Goal: Use online tool/utility: Utilize a website feature to perform a specific function

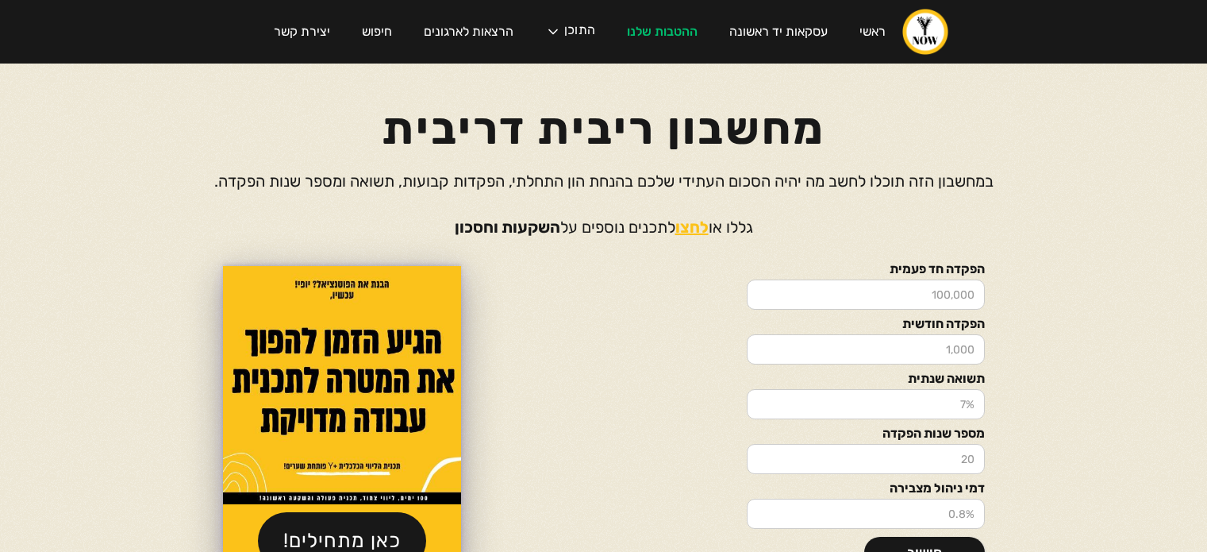
scroll to position [117, 0]
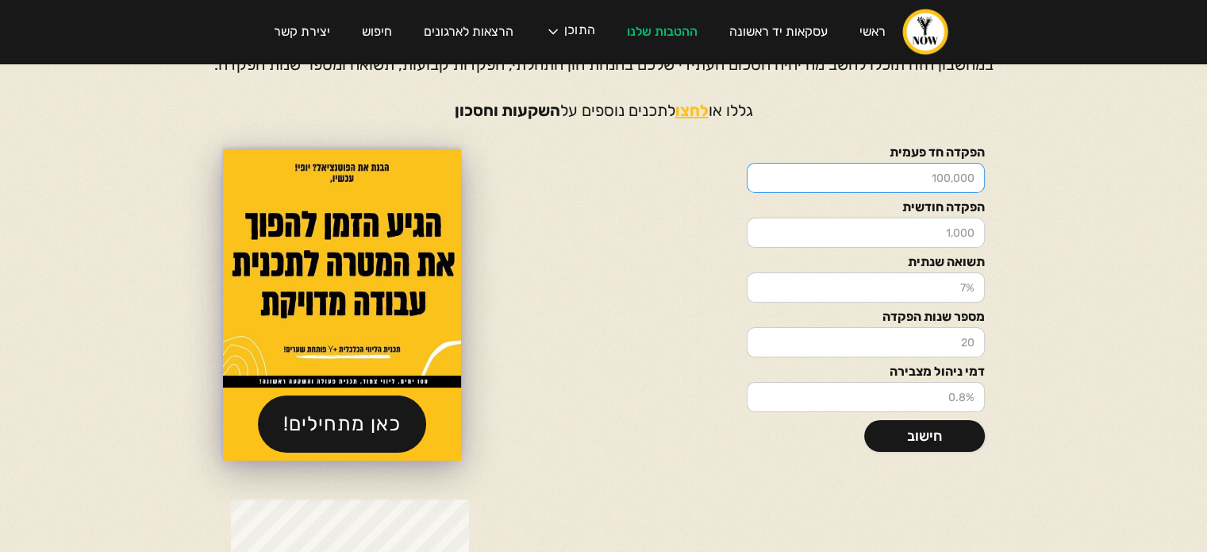
click at [911, 175] on input "הפקדה חד פעמית" at bounding box center [866, 178] width 238 height 30
type input "100000"
click at [940, 234] on input "הפקדה חודשית" at bounding box center [866, 232] width 238 height 30
type input "500"
click at [936, 290] on input "תשואה שנתית" at bounding box center [866, 287] width 238 height 30
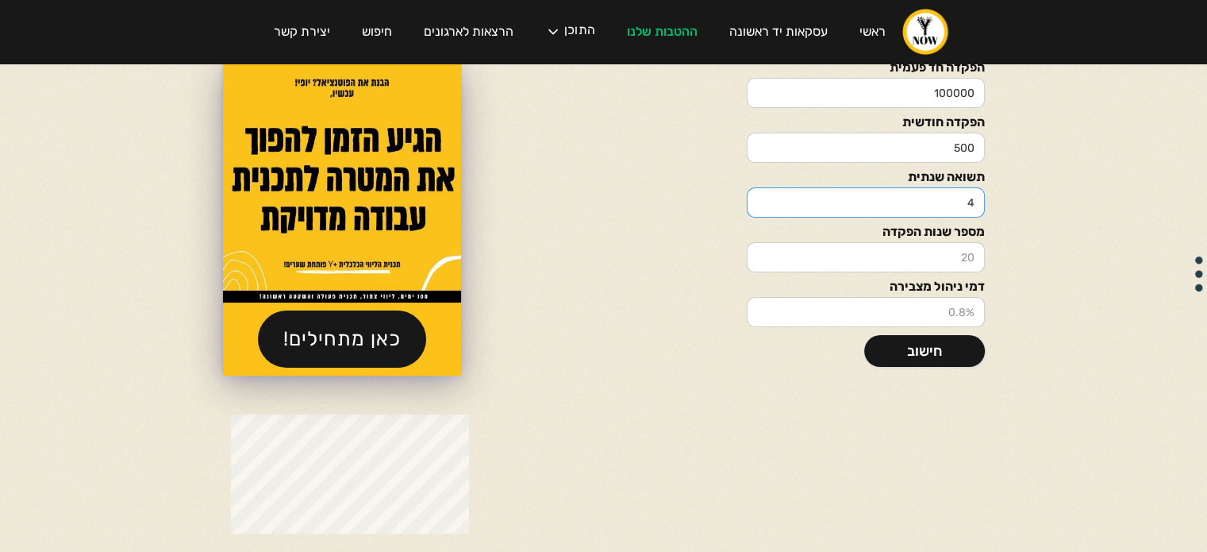
scroll to position [206, 0]
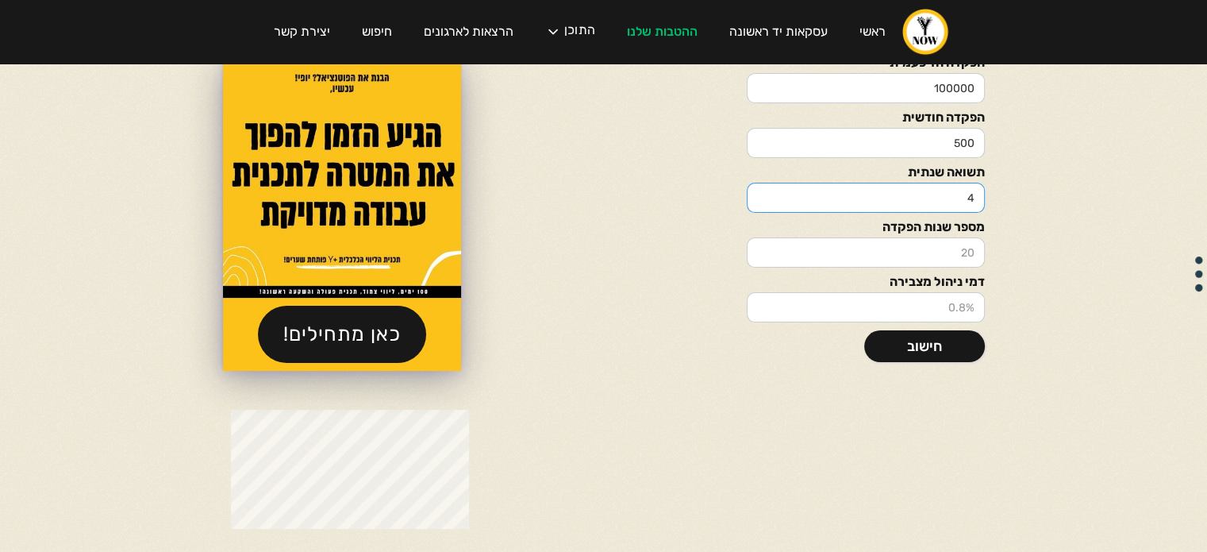
type input "4"
click at [946, 254] on input "מספר שנות הפקדה" at bounding box center [866, 252] width 238 height 30
type input "20"
click at [931, 307] on input "דמי ניהול מצבירה" at bounding box center [866, 307] width 238 height 30
type input ".6"
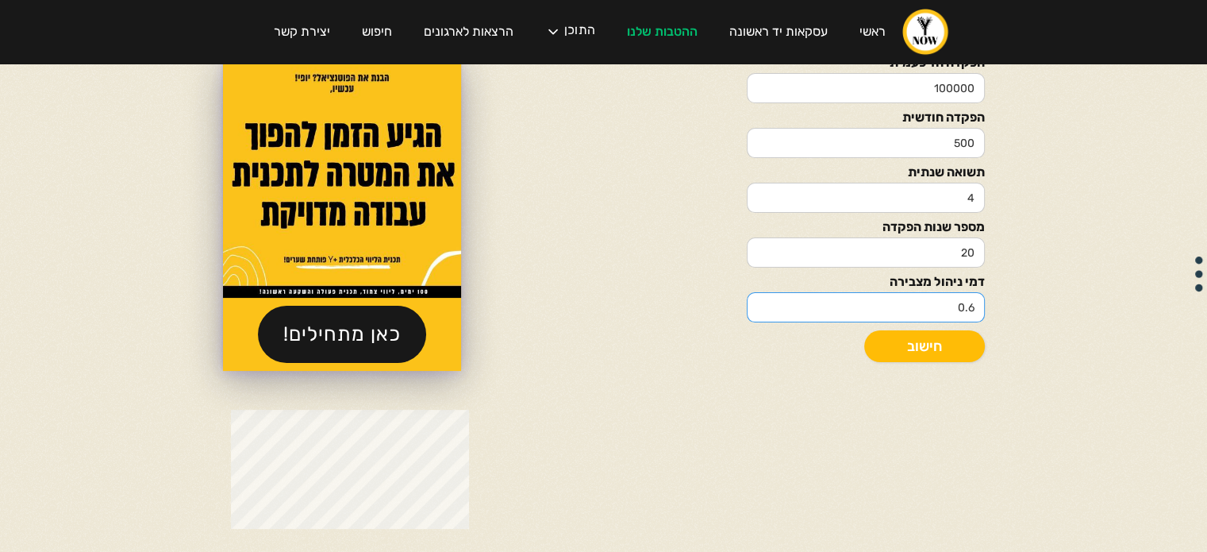
type input "0.6"
click at [948, 344] on link "חישוב" at bounding box center [924, 346] width 121 height 32
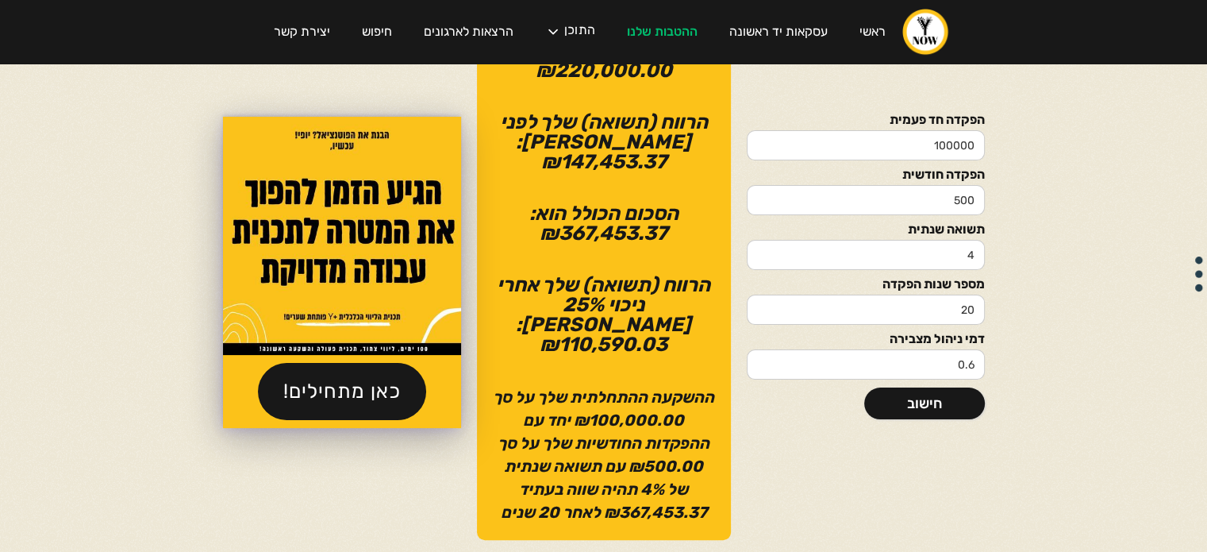
scroll to position [265, 0]
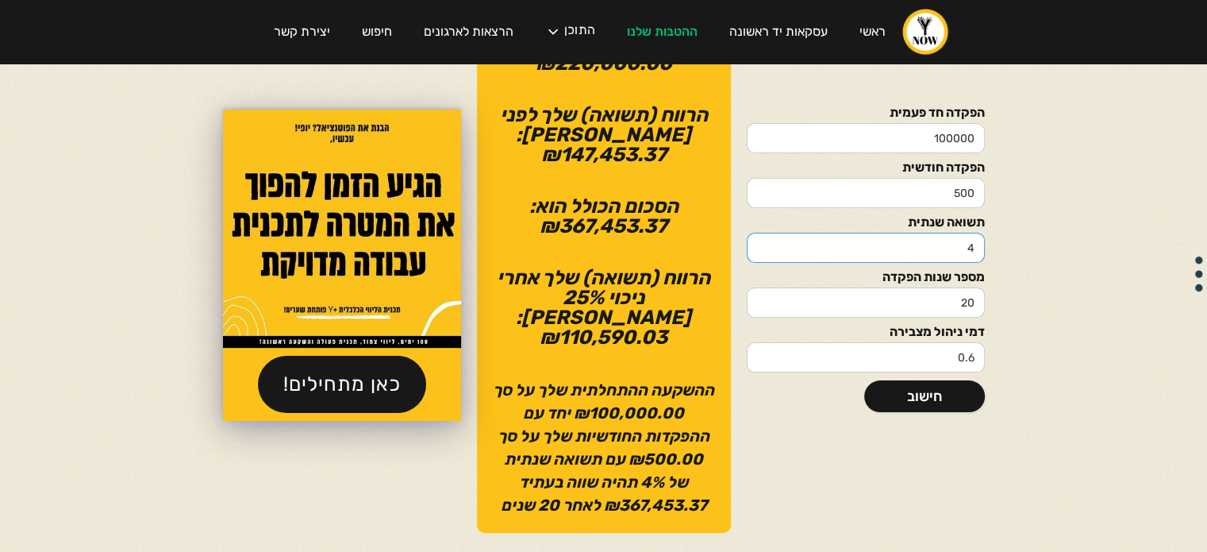
click at [937, 233] on input "4" at bounding box center [866, 248] width 238 height 30
type input "10"
click at [945, 382] on link "חישוב" at bounding box center [924, 396] width 121 height 32
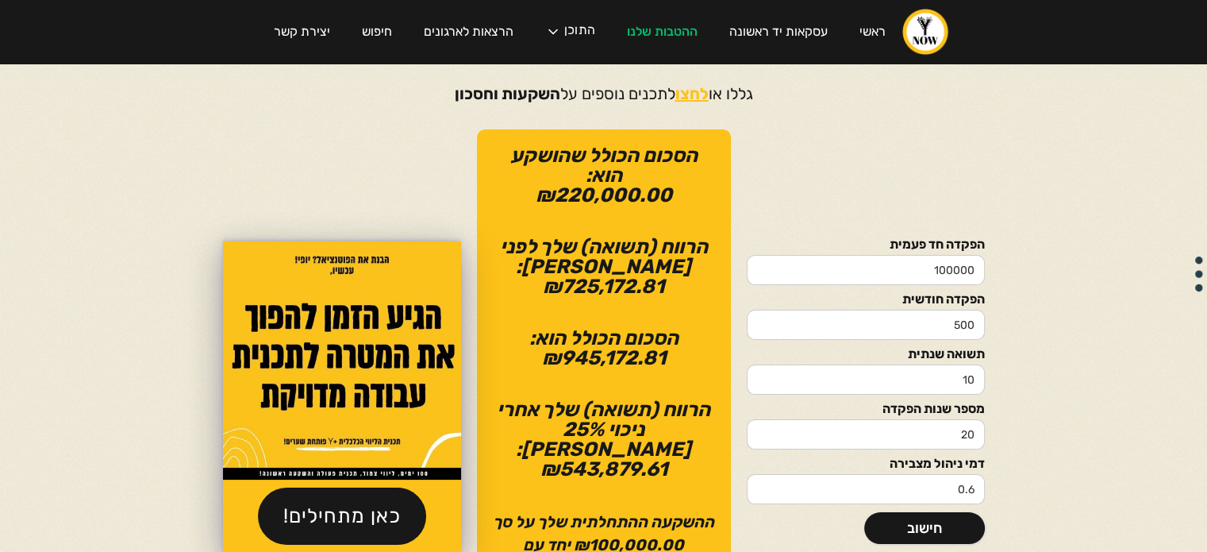
scroll to position [116, 0]
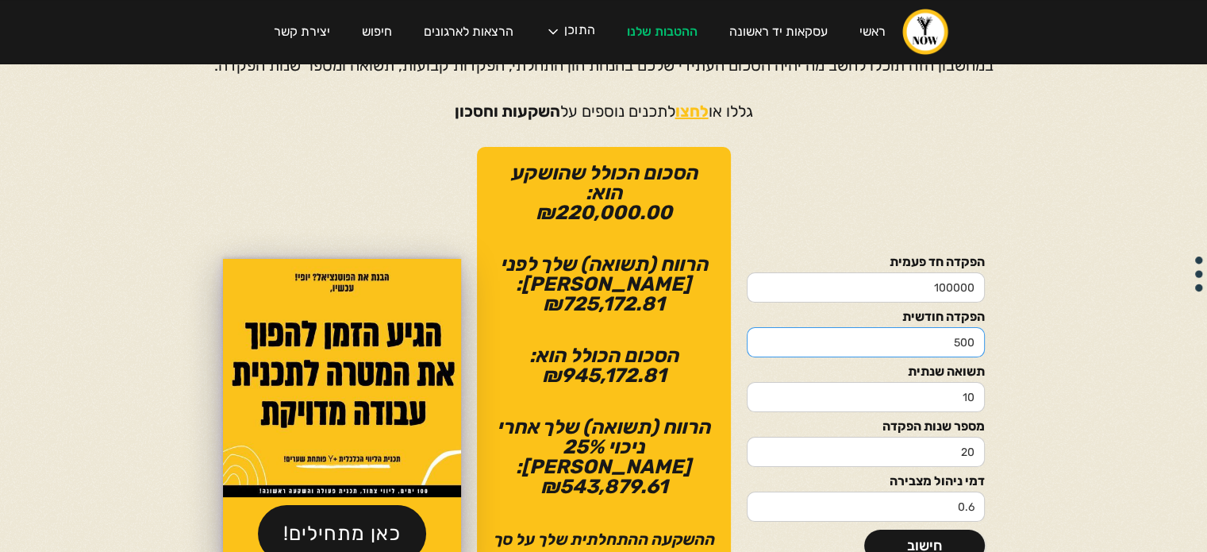
click at [956, 336] on input "500" at bounding box center [866, 342] width 238 height 30
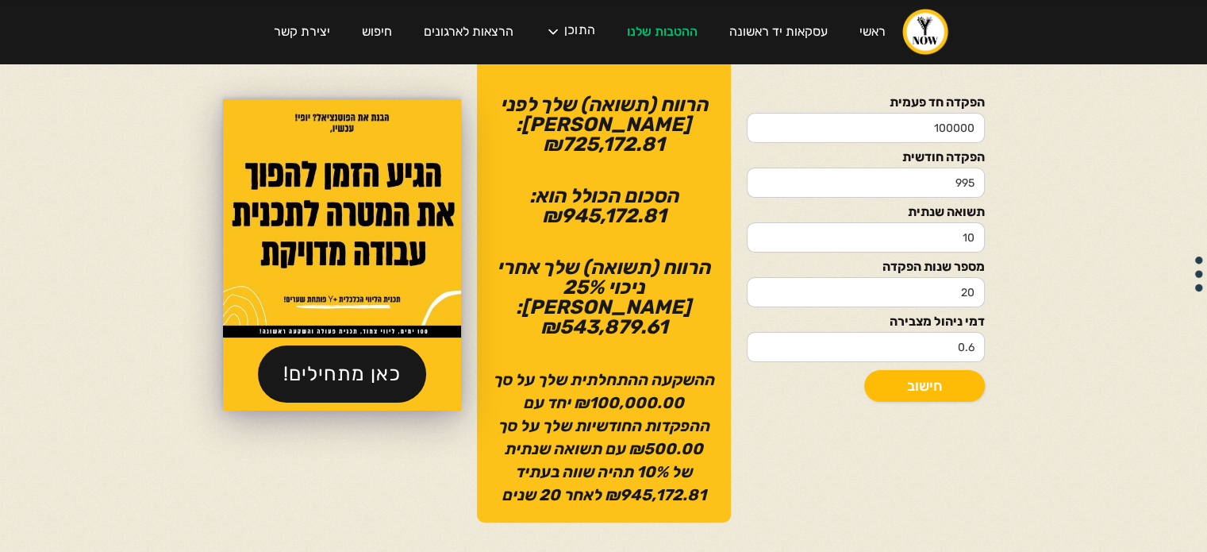
click at [958, 370] on link "חישוב" at bounding box center [924, 386] width 121 height 32
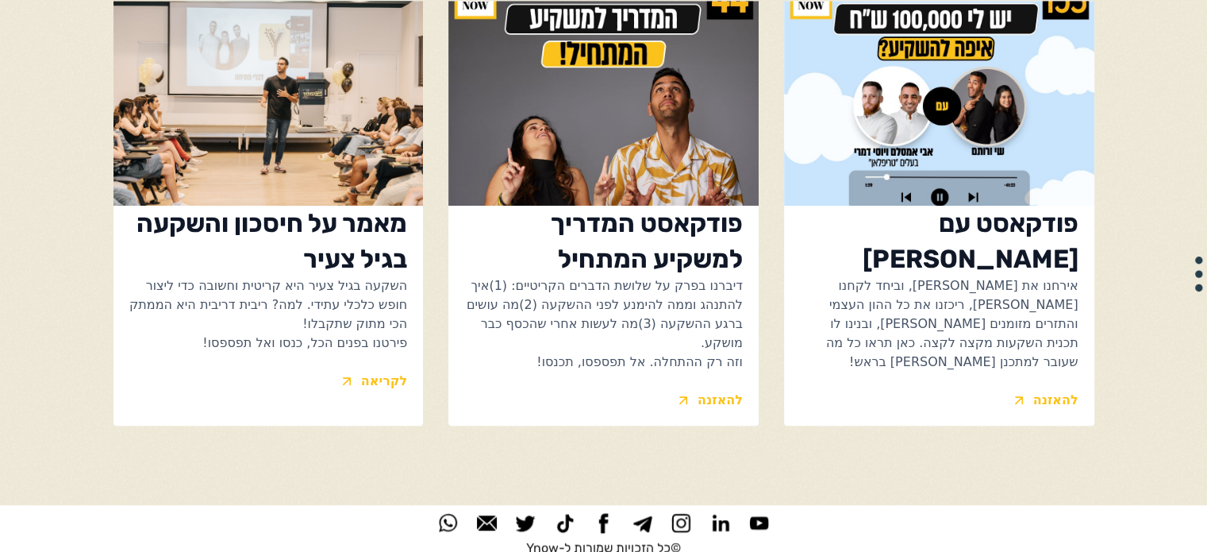
scroll to position [1344, 0]
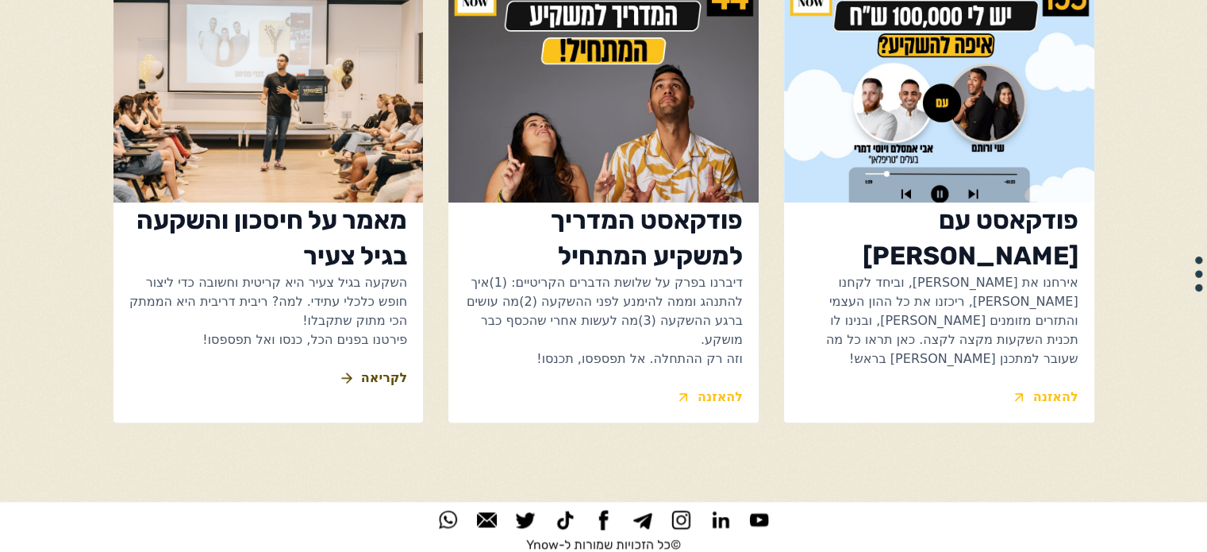
click at [384, 368] on div "לקריאה" at bounding box center [384, 377] width 46 height 19
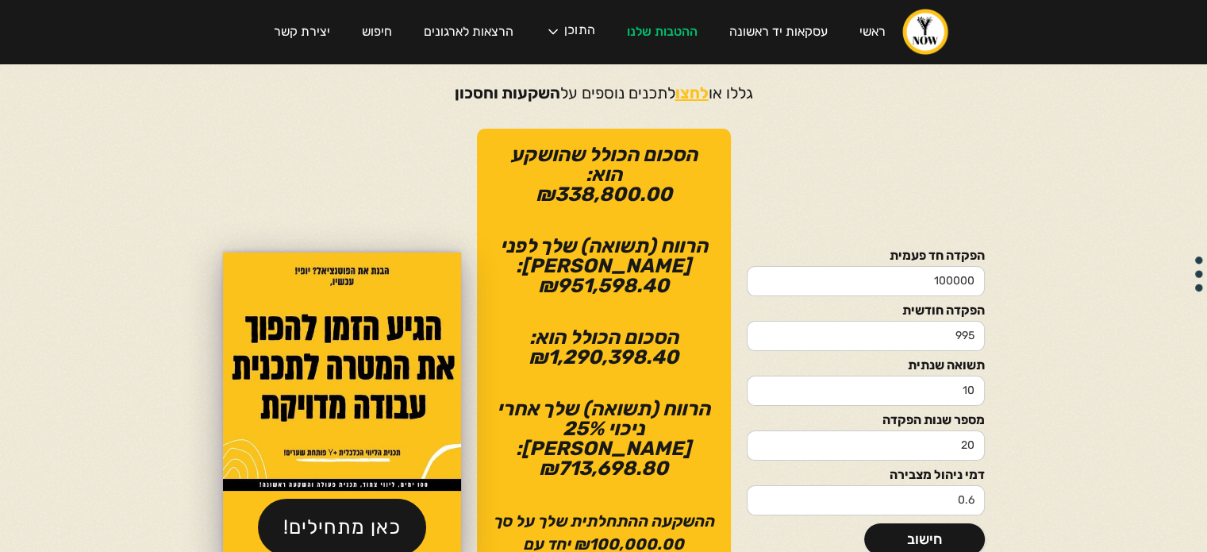
scroll to position [158, 0]
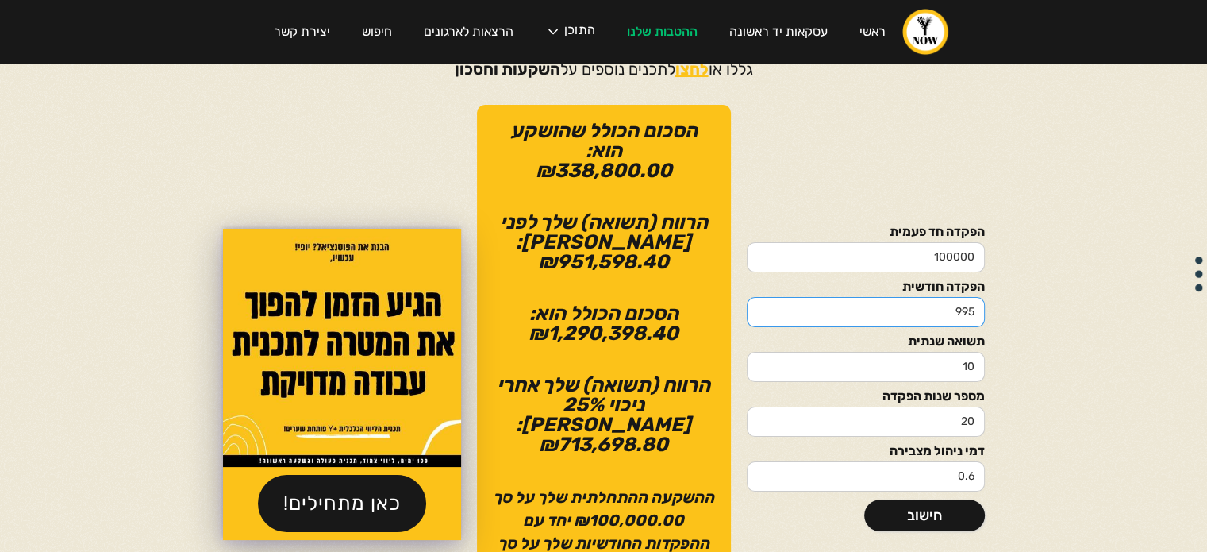
click at [959, 306] on input "995" at bounding box center [866, 312] width 238 height 30
click at [924, 502] on link "חישוב" at bounding box center [924, 515] width 121 height 32
drag, startPoint x: 936, startPoint y: 282, endPoint x: 962, endPoint y: 278, distance: 25.7
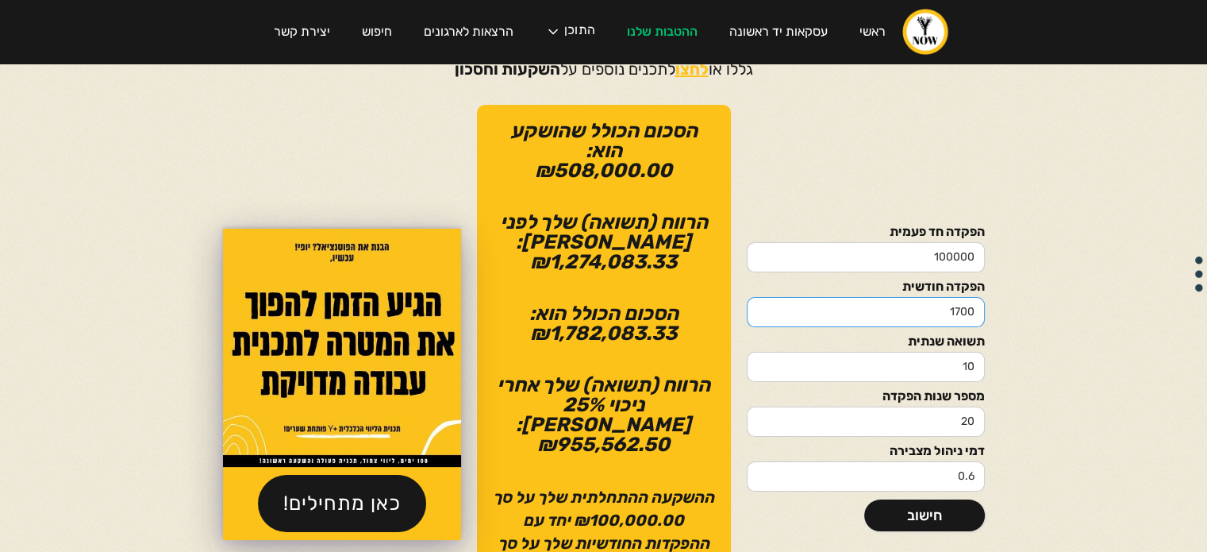
click at [962, 297] on input "1700" at bounding box center [866, 312] width 238 height 30
click at [967, 297] on input "1700" at bounding box center [866, 312] width 238 height 30
type input "2000"
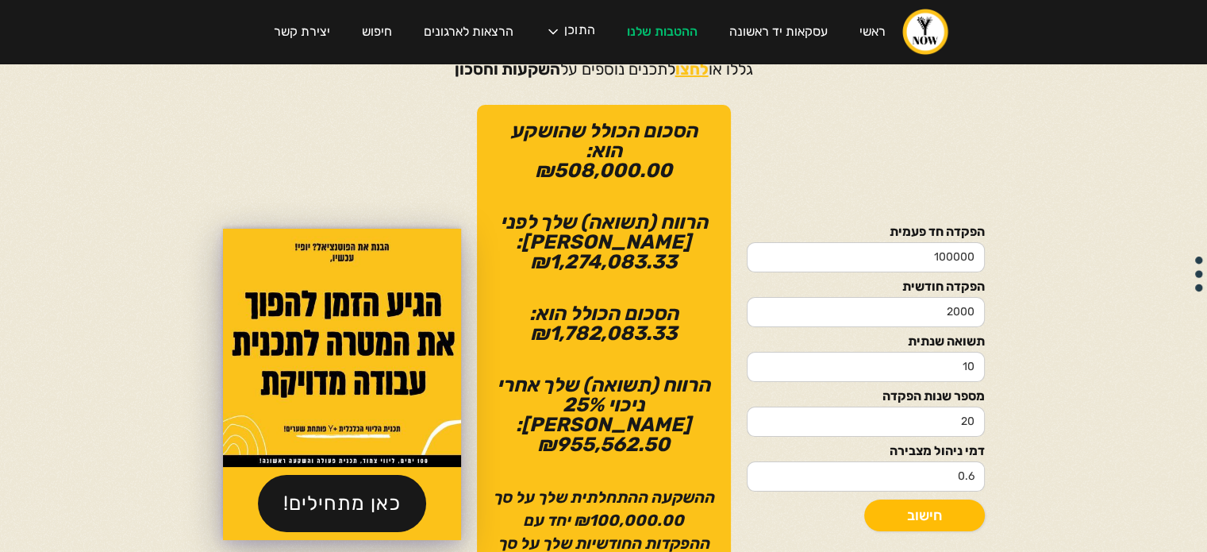
click at [944, 499] on link "חישוב" at bounding box center [924, 515] width 121 height 32
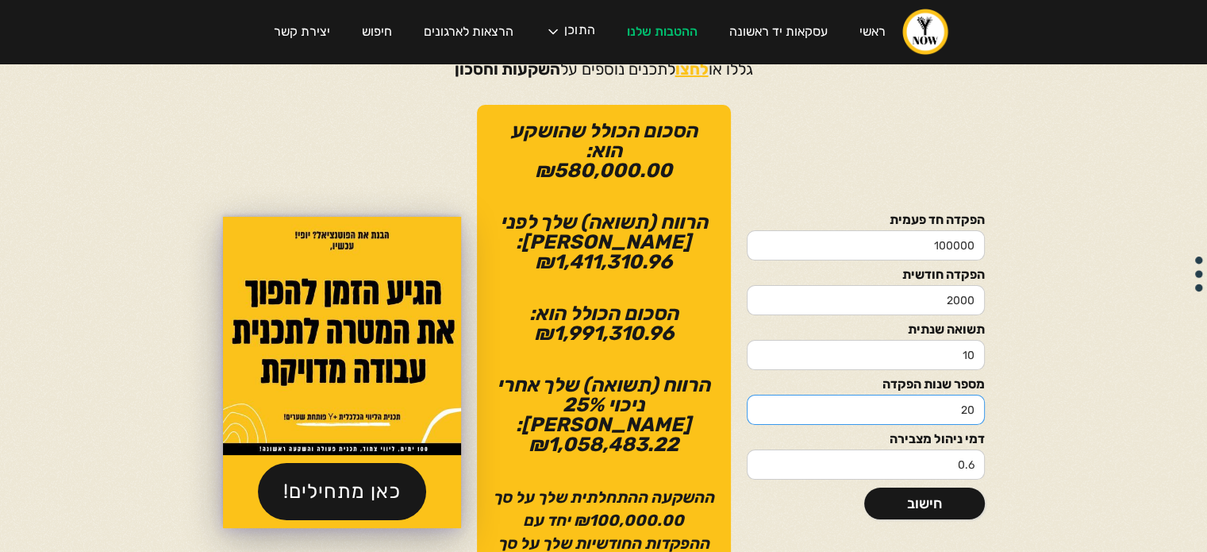
click at [965, 396] on input "20" at bounding box center [866, 409] width 238 height 30
type input "30"
click at [938, 493] on link "חישוב" at bounding box center [924, 503] width 121 height 32
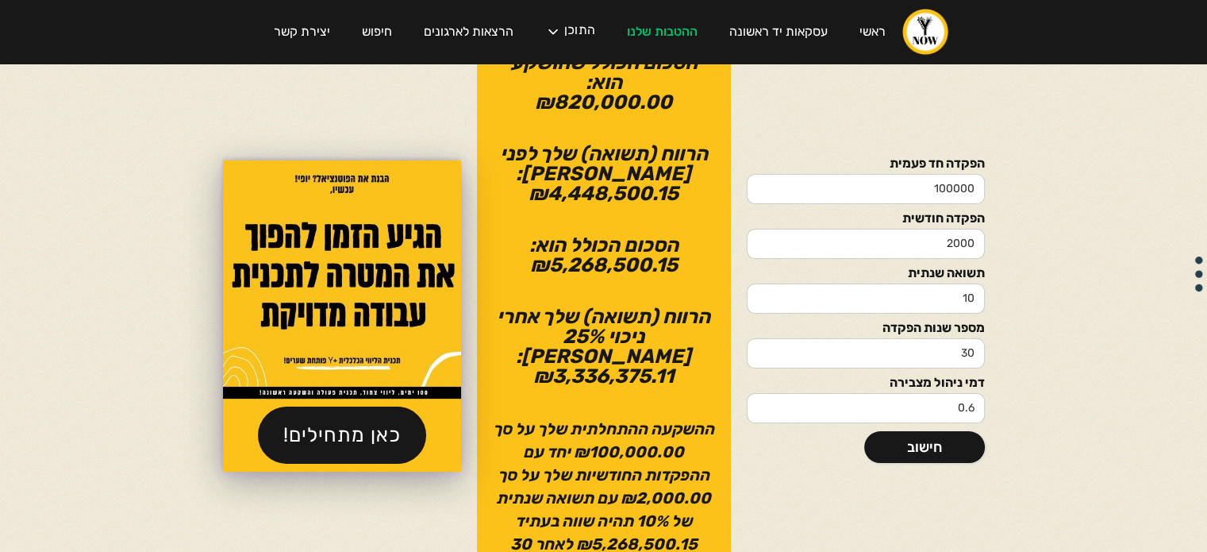
scroll to position [228, 0]
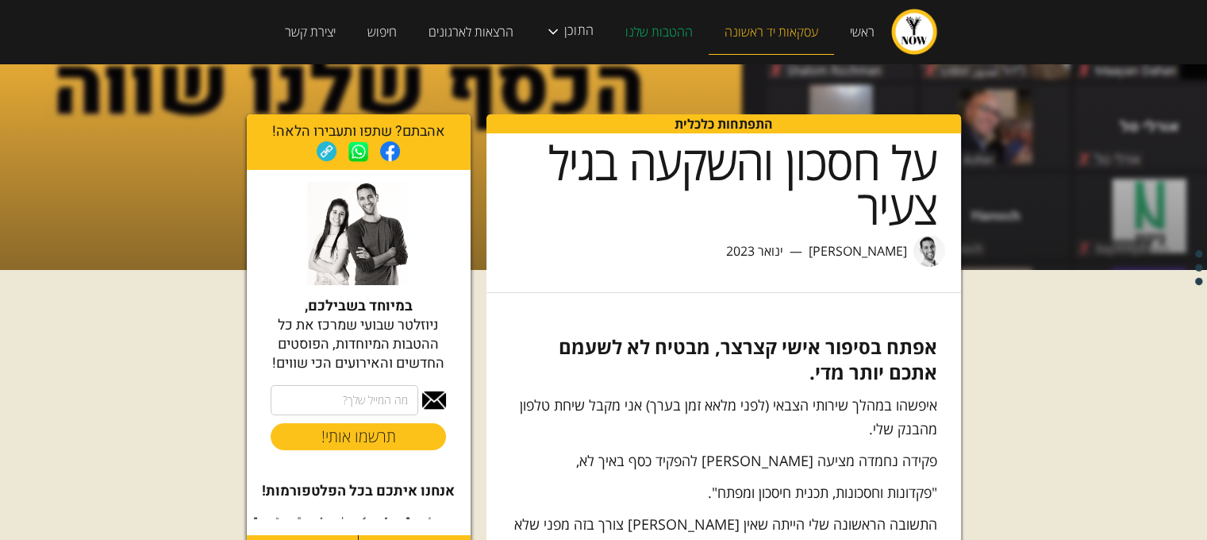
click at [754, 29] on link "עסקאות יד ראשונה" at bounding box center [771, 32] width 125 height 45
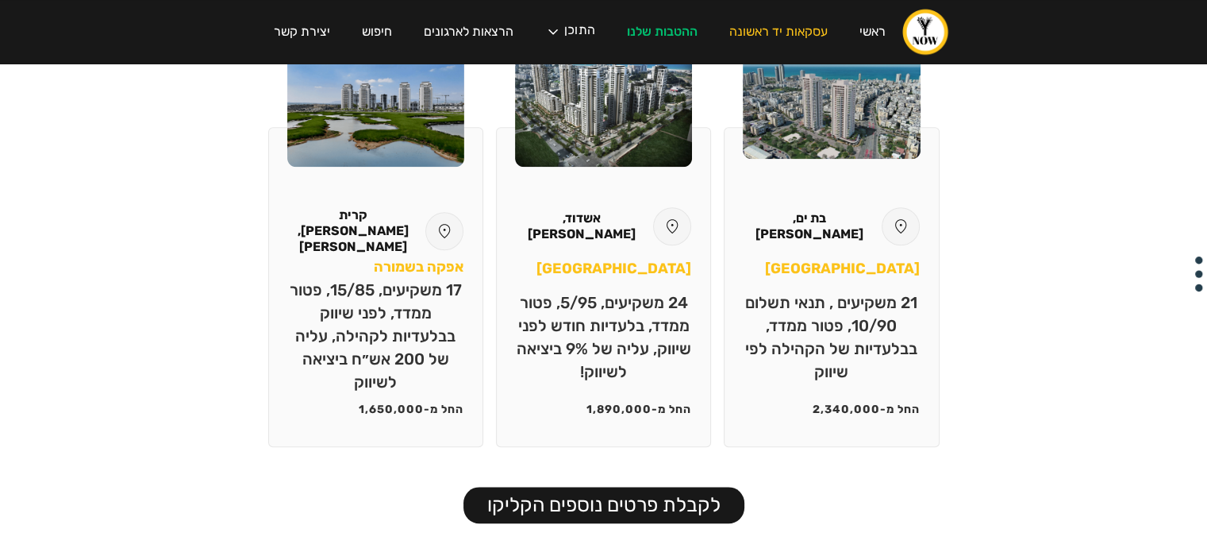
scroll to position [1563, 0]
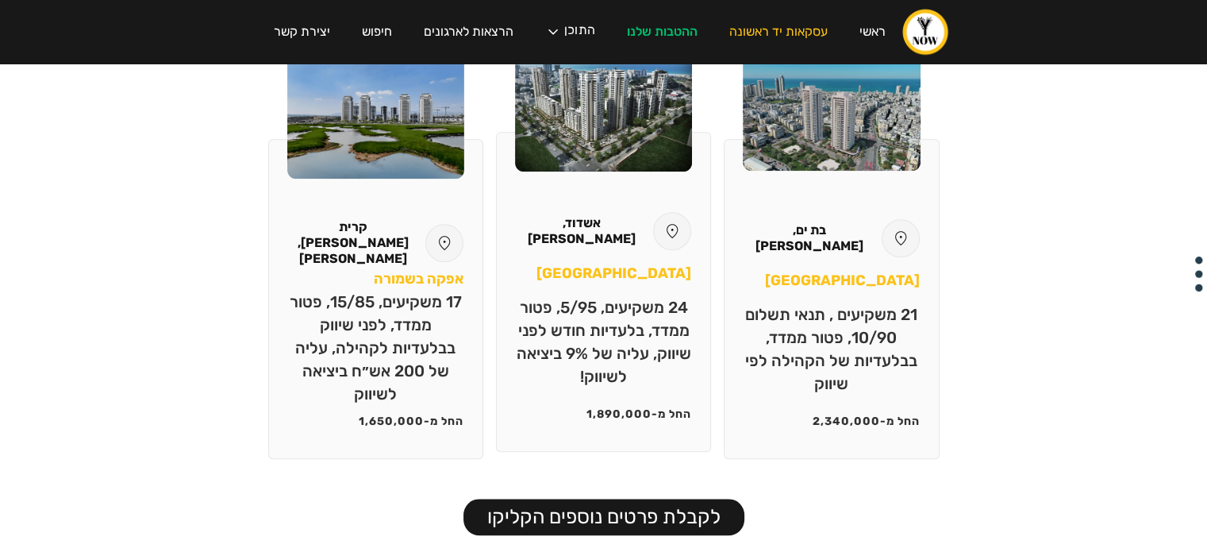
click at [615, 386] on div "אשדוד, [PERSON_NAME] פארק 24 משקיעים, 5/95, פטור ממדד, בלעדיות חודש לפני שיווק,…" at bounding box center [603, 292] width 215 height 320
click at [610, 362] on p "24 משקיעים, 5/95, פטור ממדד, בלעדיות חודש לפני שיווק, עליה של 9% ביציאה לשיווק!" at bounding box center [603, 342] width 175 height 92
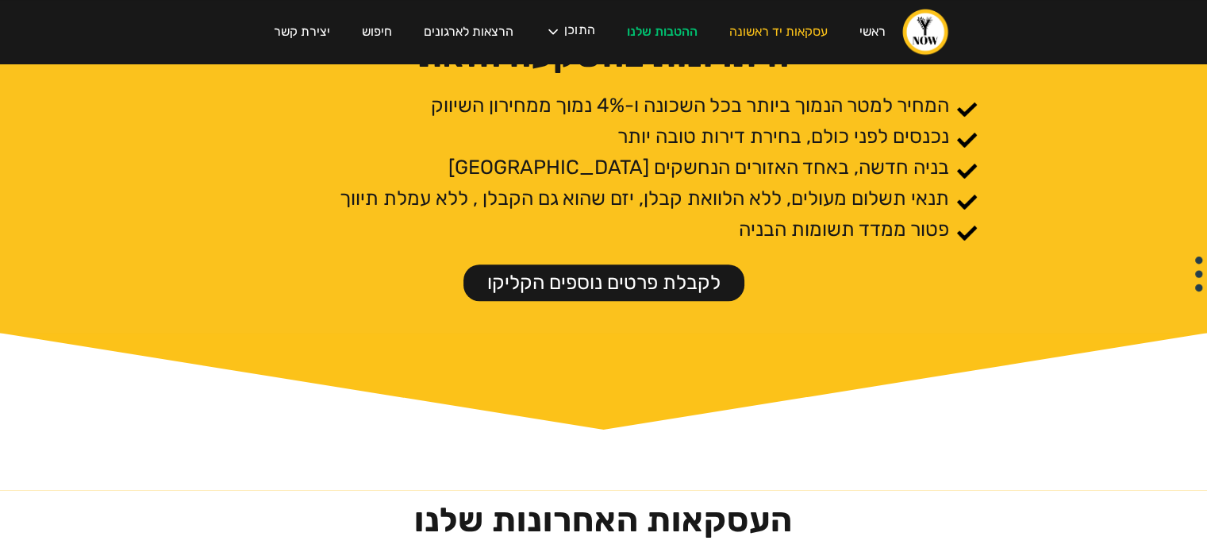
scroll to position [971, 0]
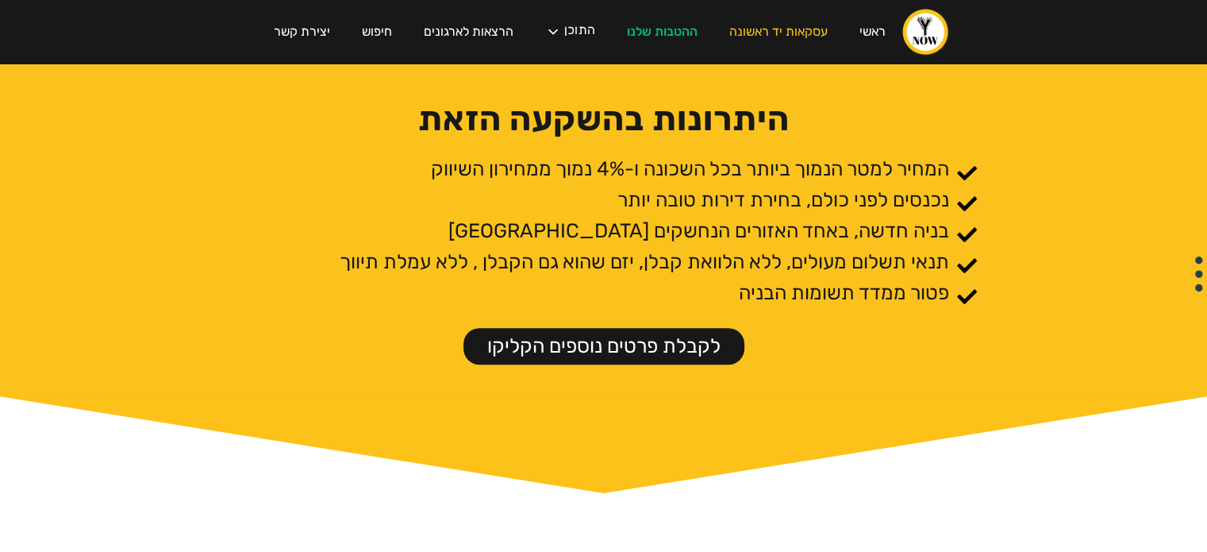
click at [619, 335] on link "לקבלת פרטים נוספים הקליקו" at bounding box center [603, 346] width 281 height 37
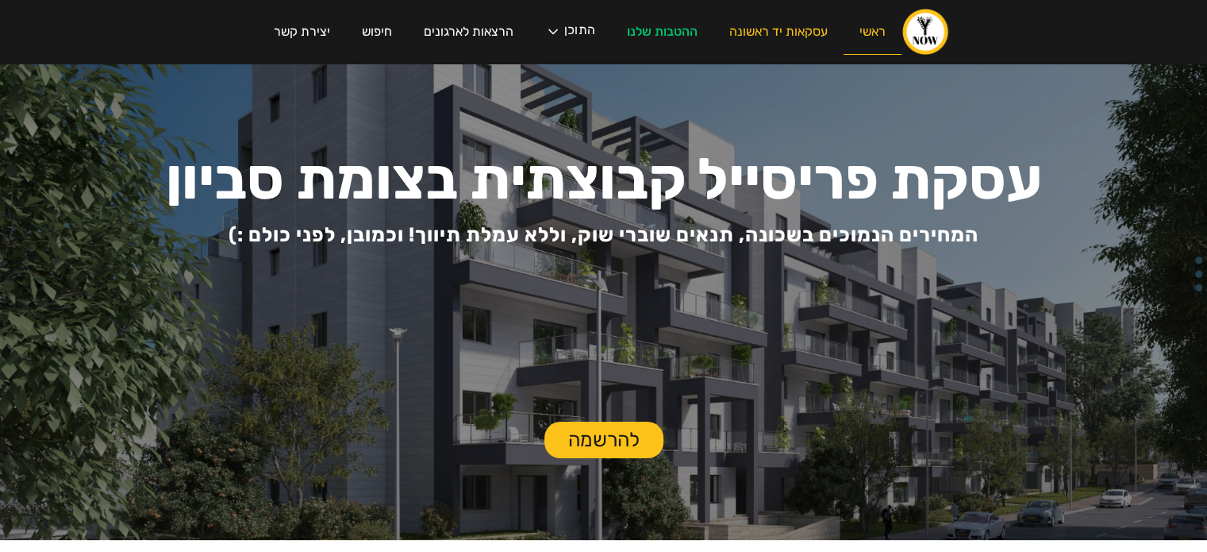
click at [872, 33] on link "ראשי" at bounding box center [873, 32] width 58 height 45
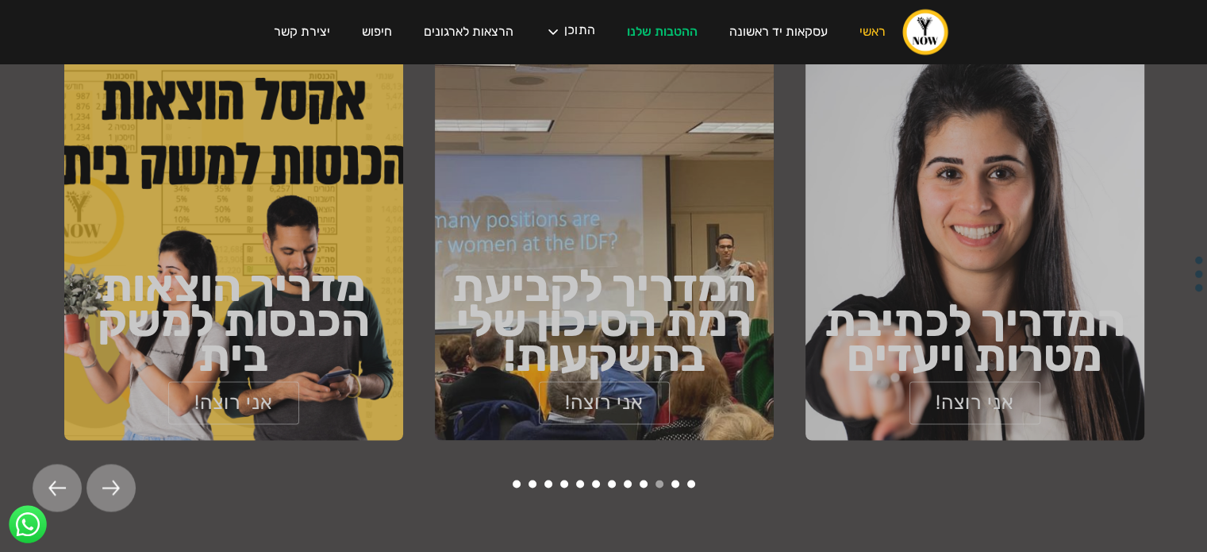
scroll to position [2466, 0]
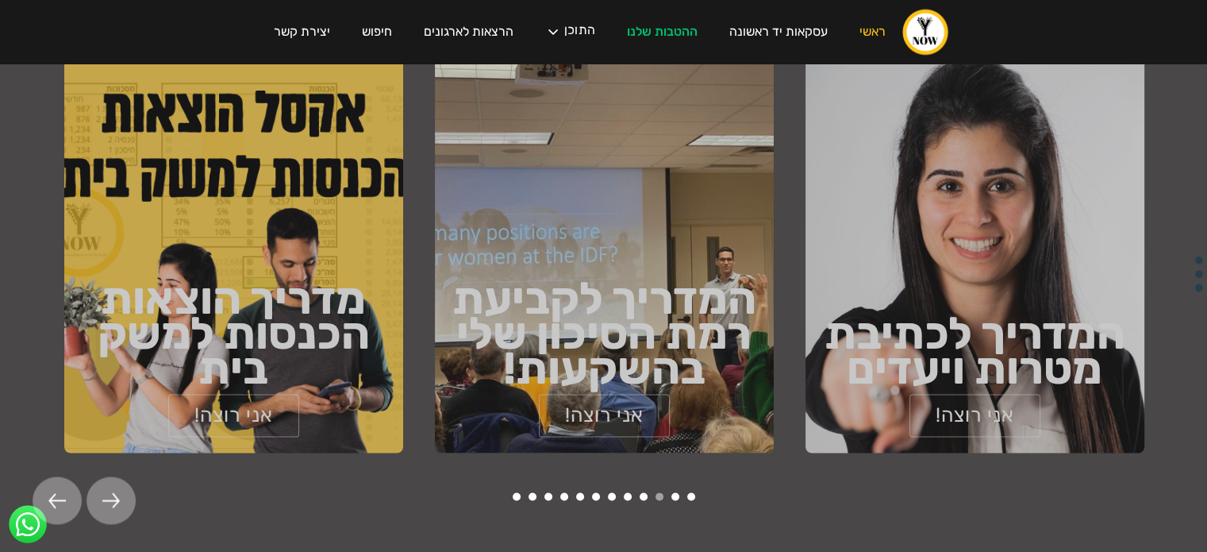
click at [132, 476] on div at bounding box center [111, 500] width 49 height 48
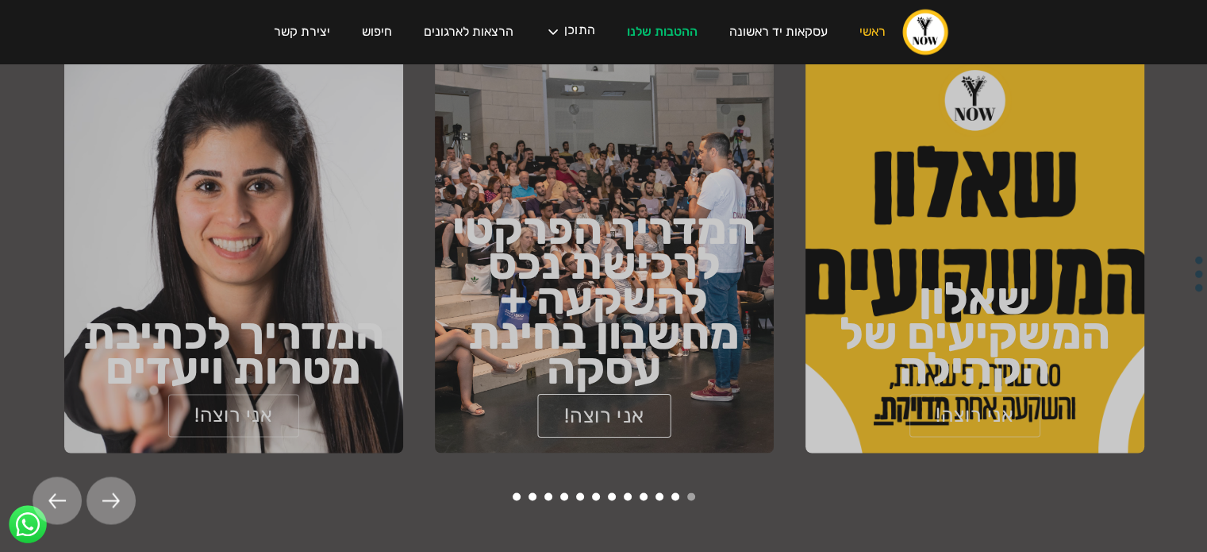
click at [633, 393] on link "אני רוצה!" at bounding box center [603, 415] width 133 height 44
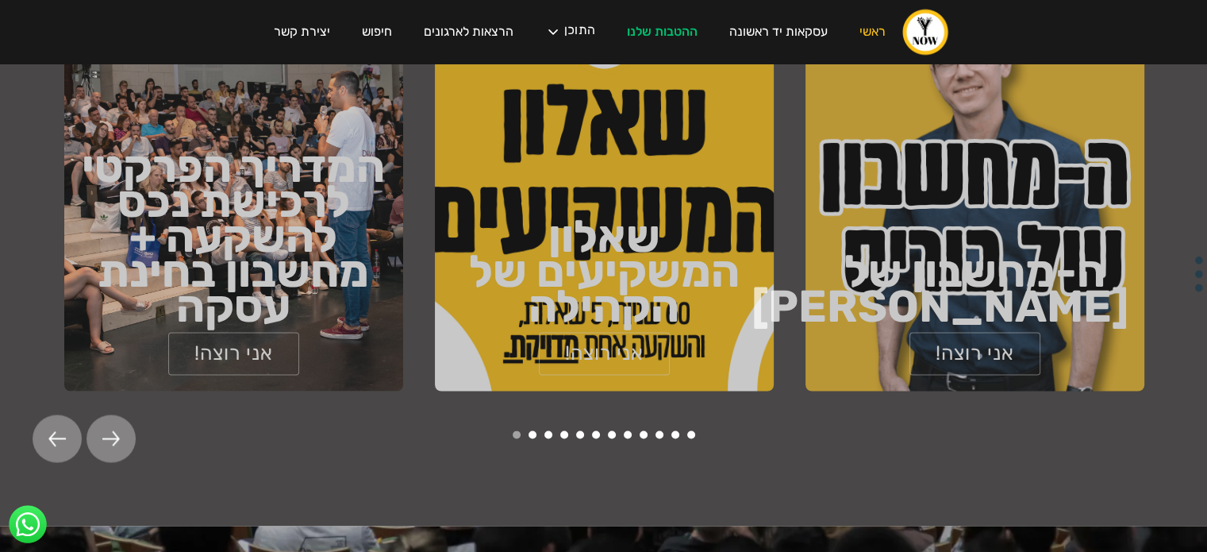
scroll to position [2466, 0]
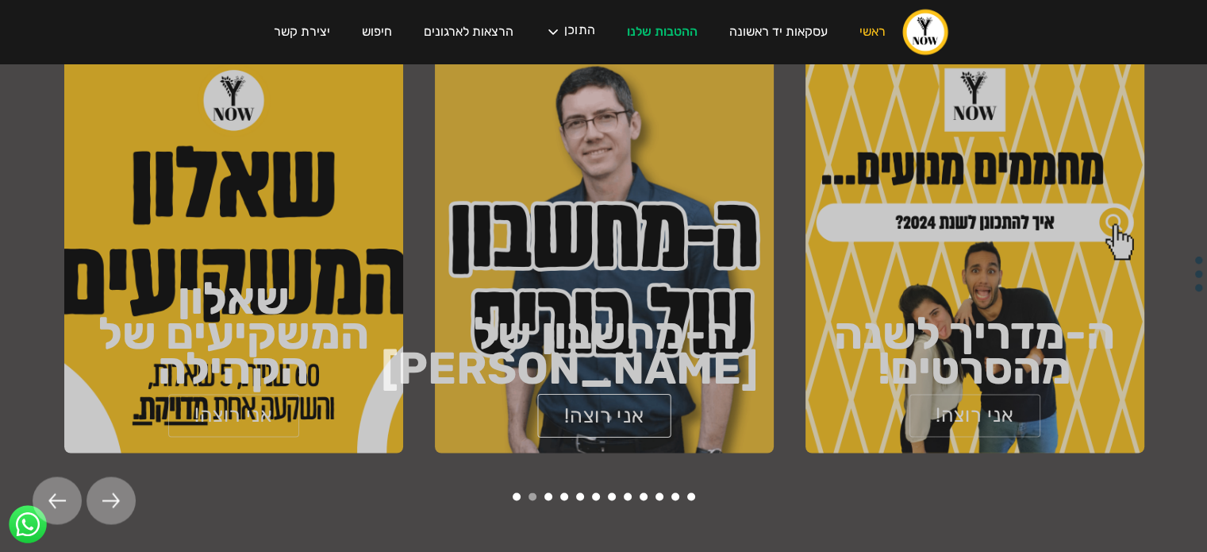
click at [594, 393] on link "אני רוצה!" at bounding box center [603, 415] width 133 height 44
click at [105, 492] on img at bounding box center [110, 500] width 17 height 16
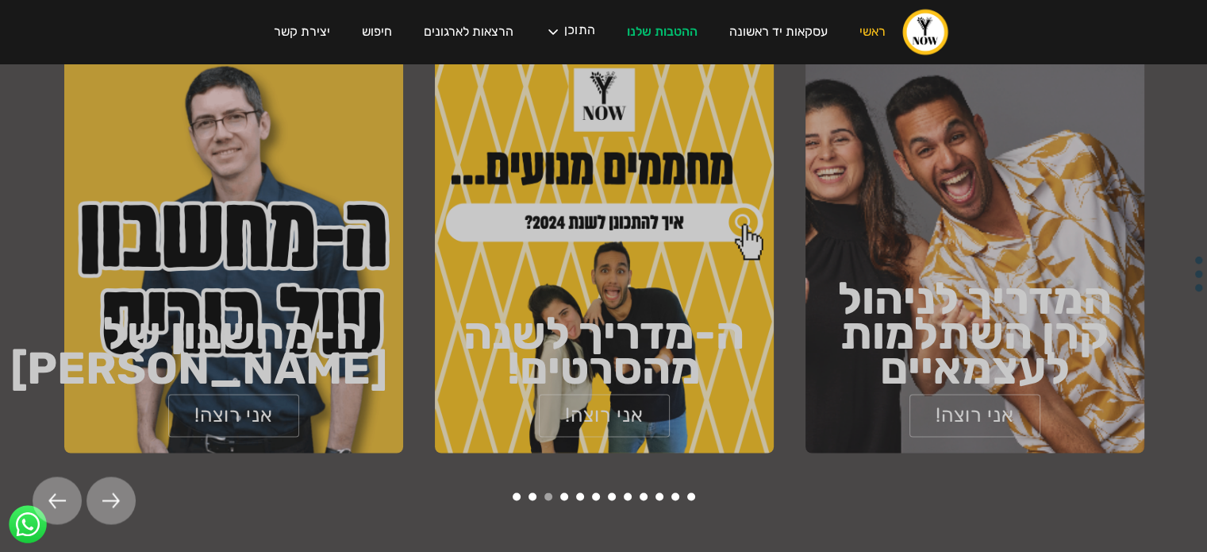
click at [105, 492] on img at bounding box center [110, 500] width 17 height 16
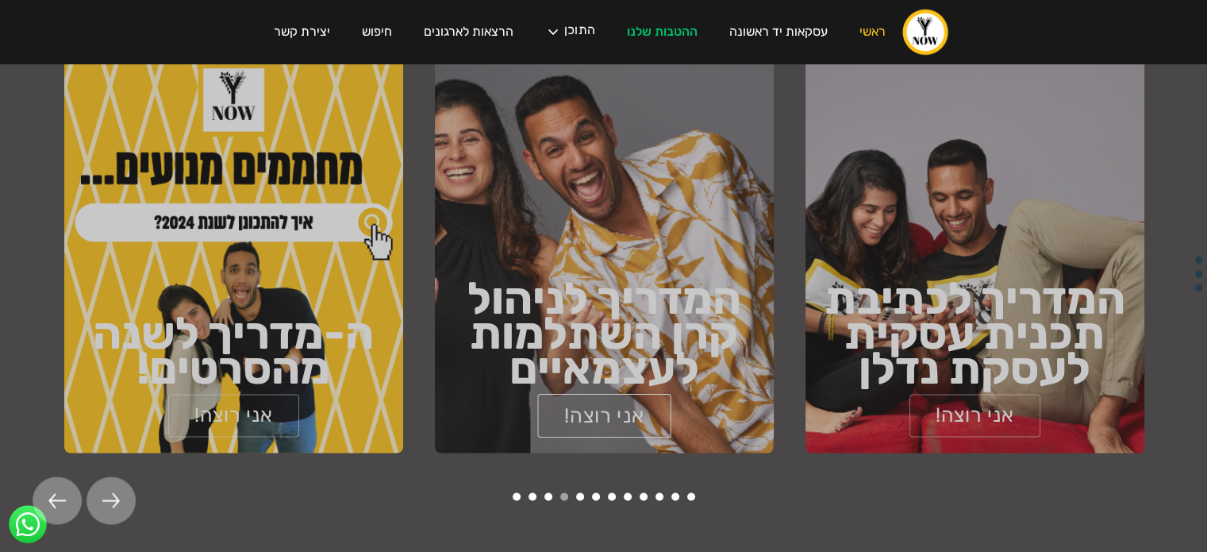
click at [590, 393] on link "אני רוצה!" at bounding box center [603, 415] width 133 height 44
click at [124, 476] on div at bounding box center [111, 500] width 49 height 48
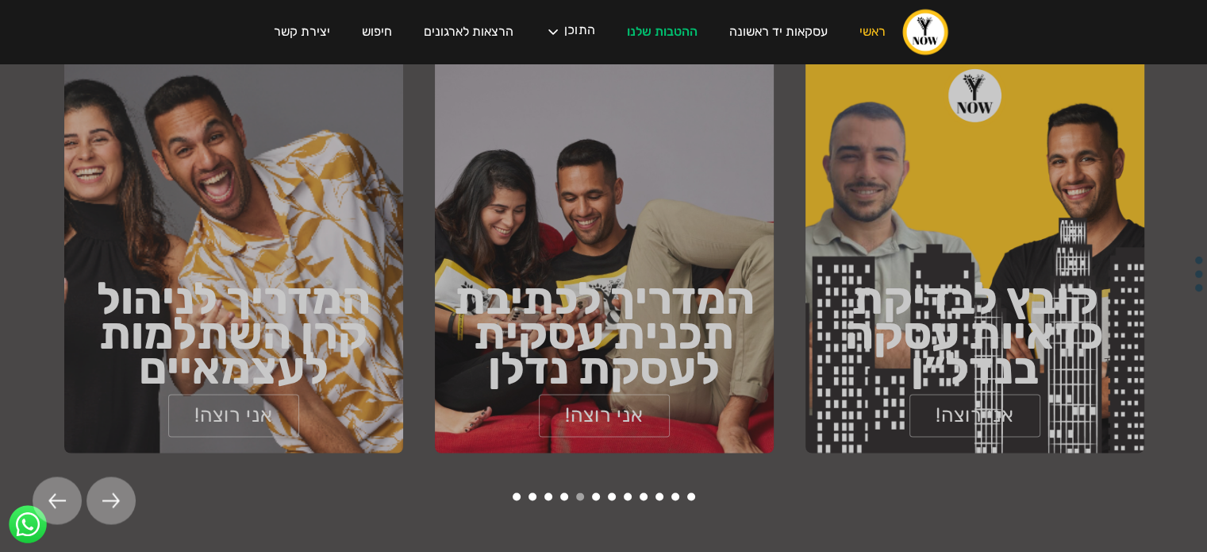
click at [124, 476] on div at bounding box center [111, 500] width 49 height 48
click at [997, 281] on h1 "קובץ לבדיקת כדאיות עסקה בנדל״ן" at bounding box center [975, 333] width 339 height 105
click at [987, 403] on link "אני רוצה!" at bounding box center [974, 415] width 133 height 44
click at [117, 492] on img at bounding box center [110, 500] width 17 height 16
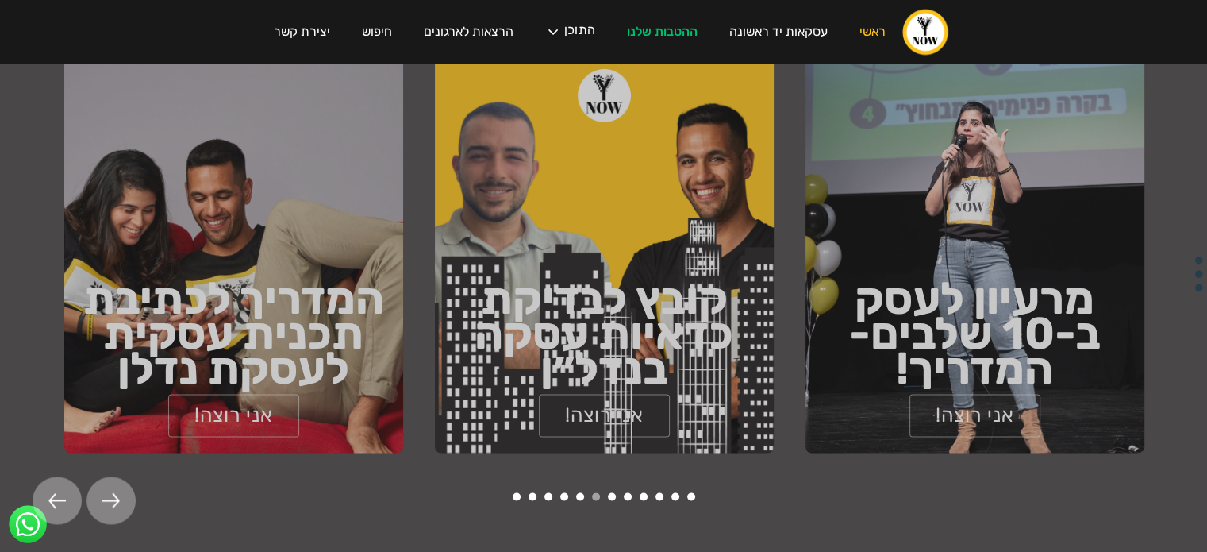
click at [117, 492] on img at bounding box center [110, 500] width 17 height 16
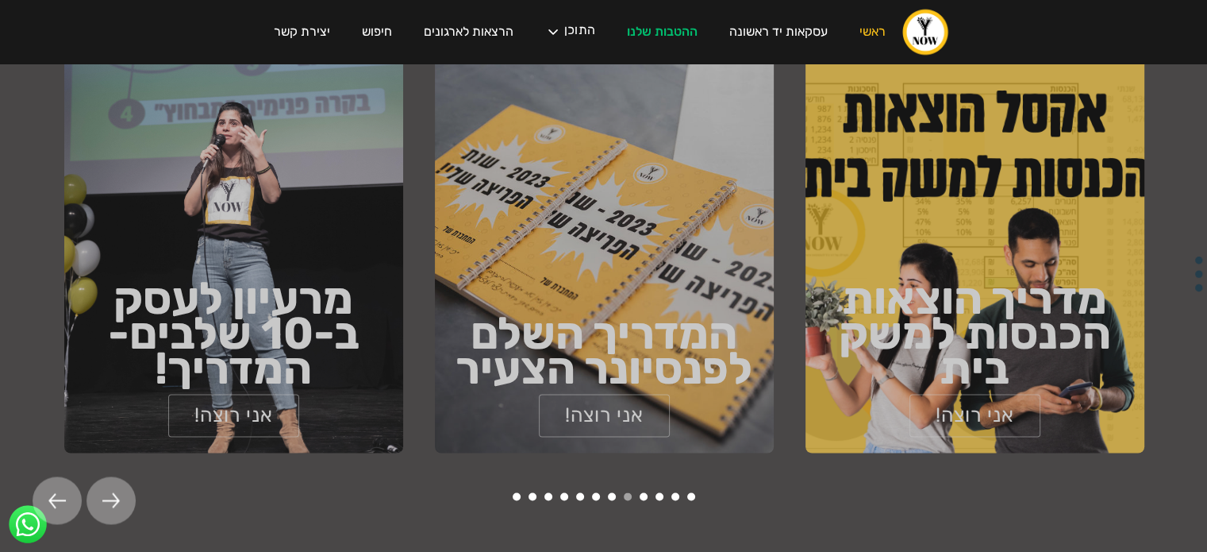
click at [117, 492] on img at bounding box center [110, 500] width 17 height 16
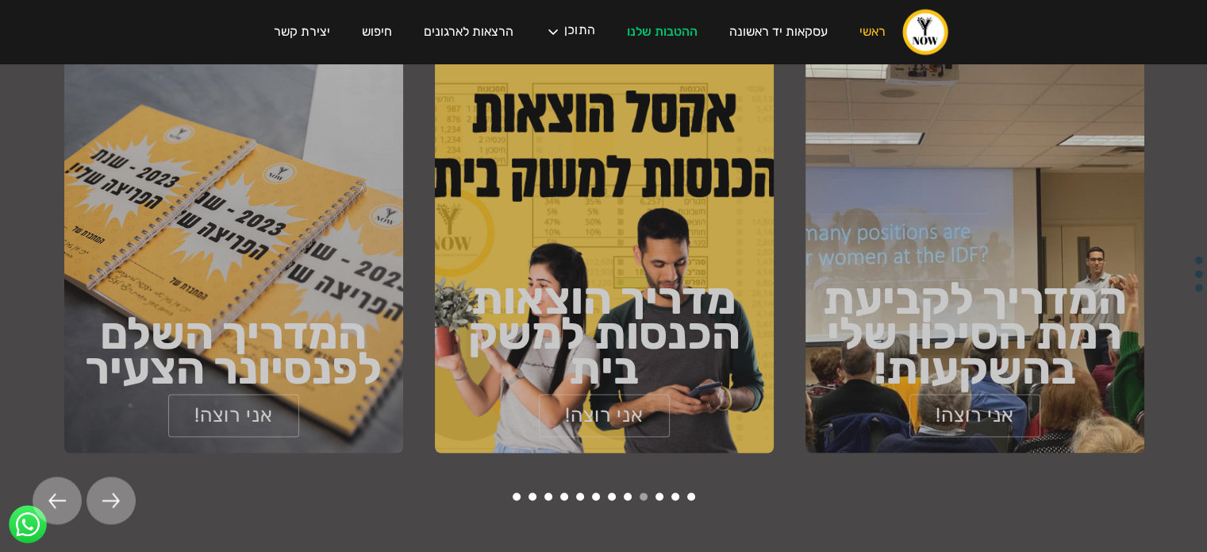
click at [117, 492] on img at bounding box center [110, 500] width 17 height 16
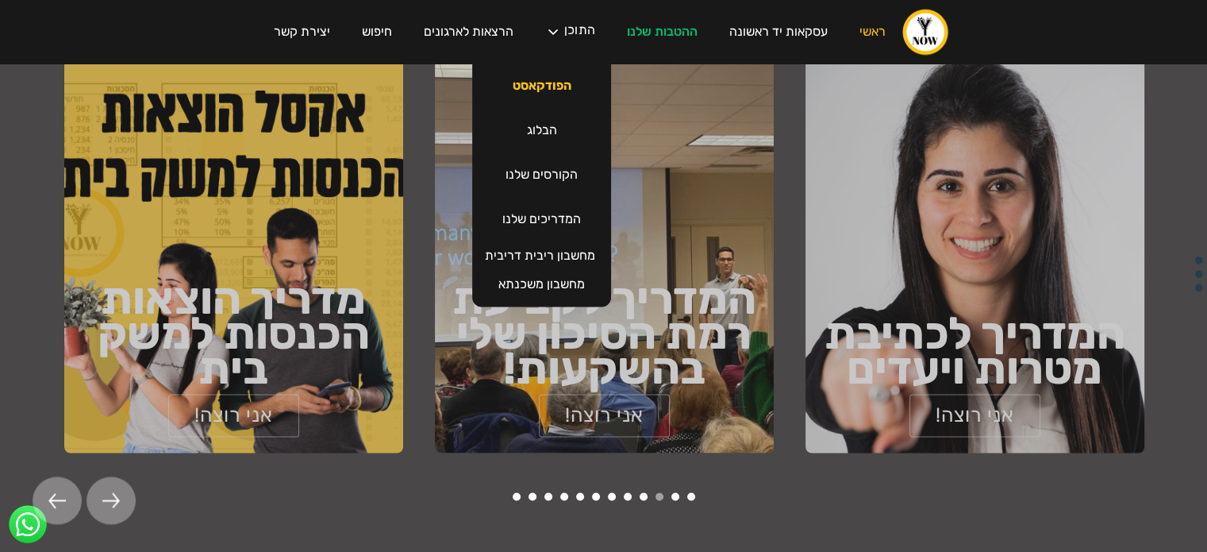
click at [544, 85] on link "הפודקאסט" at bounding box center [542, 85] width 90 height 44
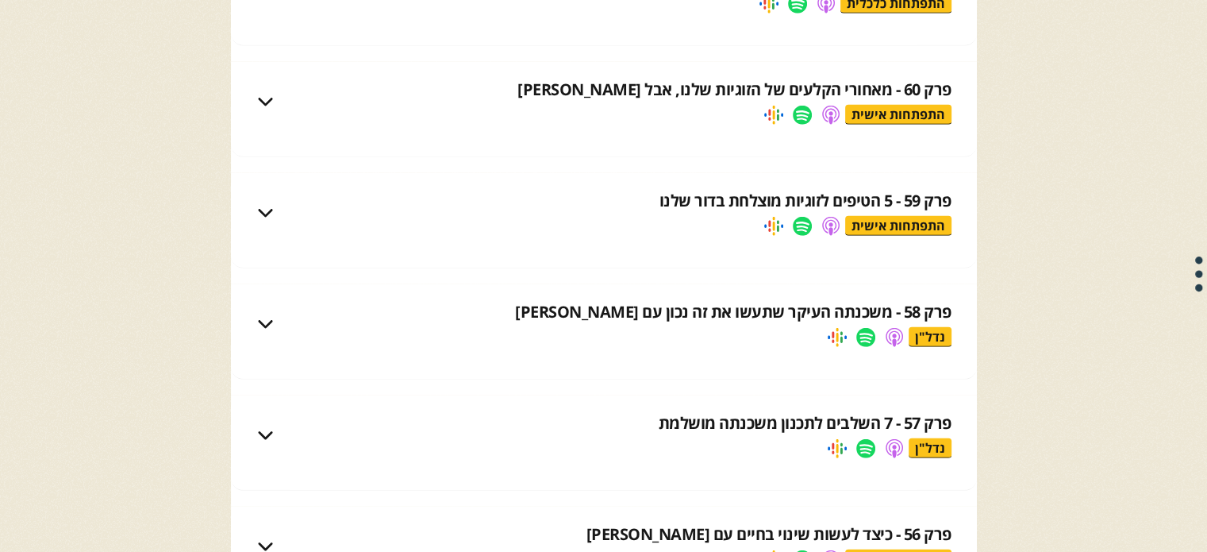
scroll to position [4588, 0]
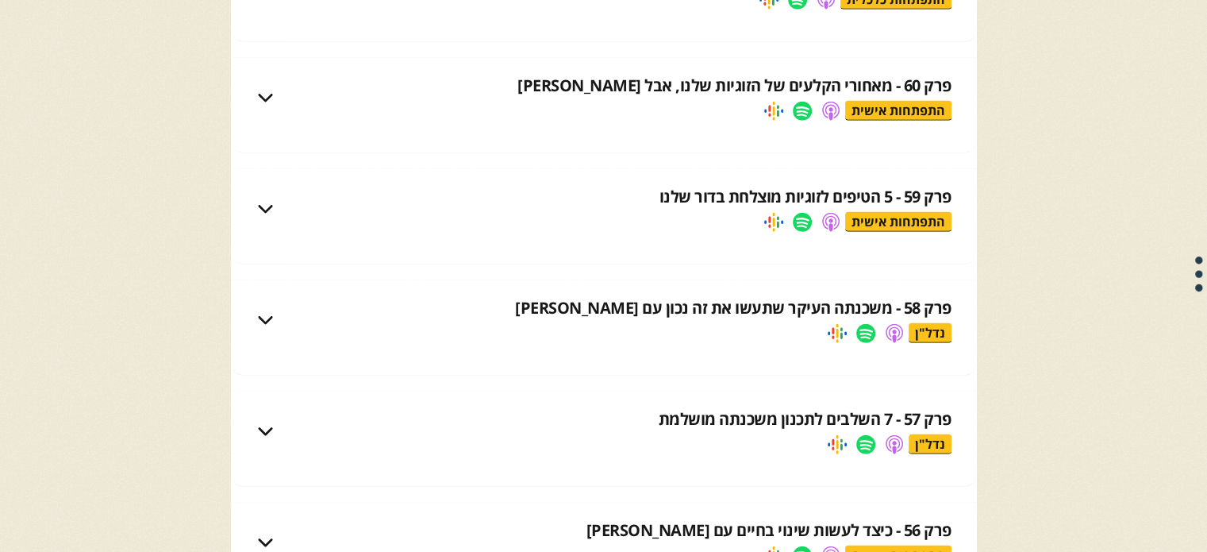
click at [640, 240] on div "פרק 59 - 5 הטיפים לזוגיות מוצלחת בדור שלנו התפתחות אישית" at bounding box center [604, 208] width 746 height 79
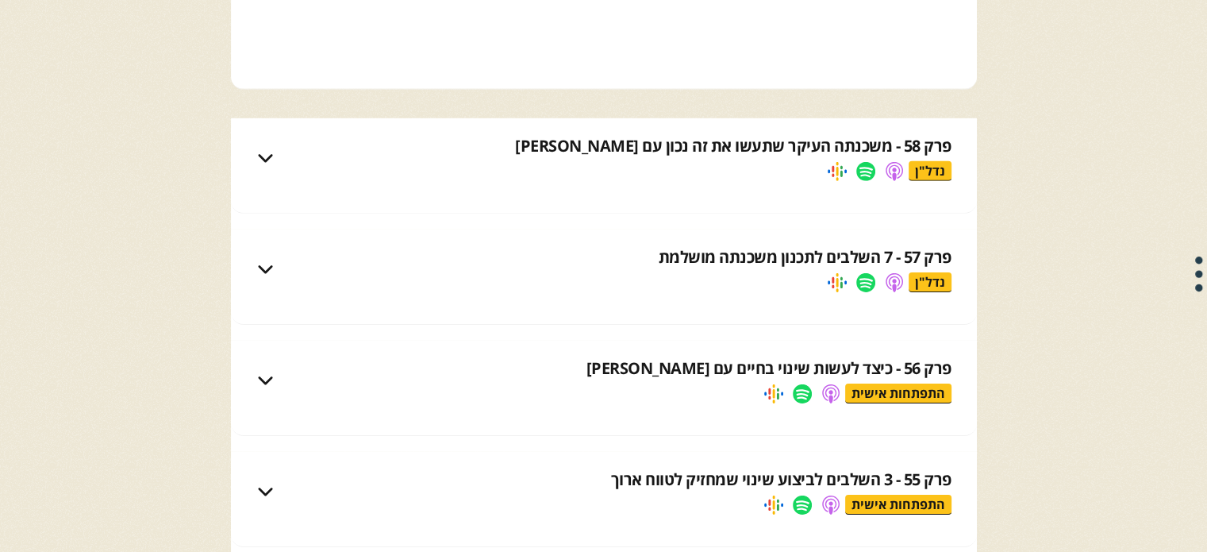
scroll to position [5012, 0]
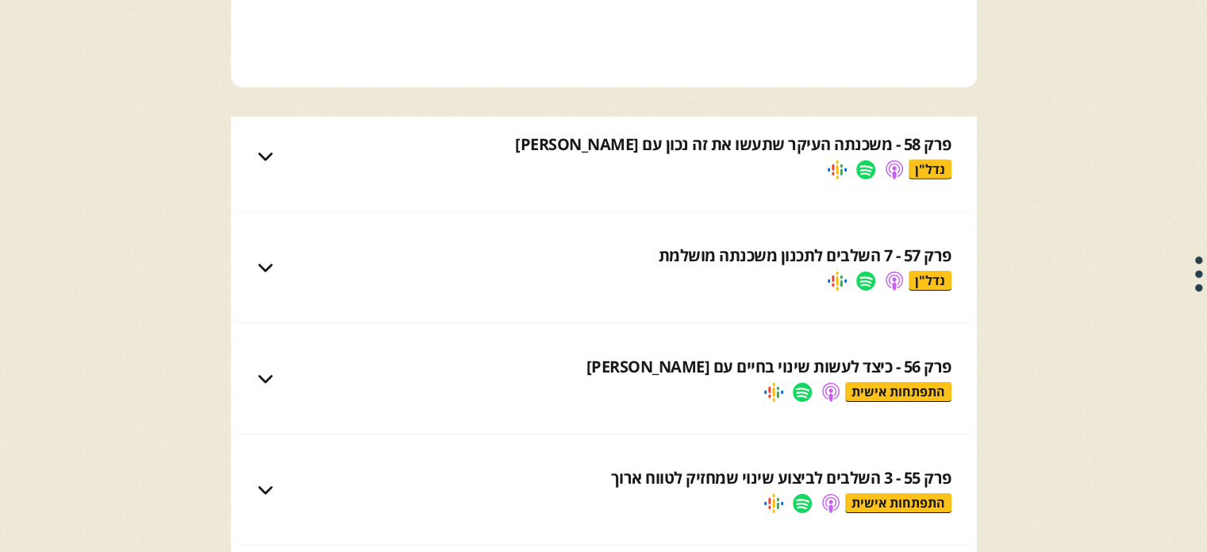
click at [639, 167] on div "פרק 58 - משכנתה העיקר שתעשו את זה נכון עם [PERSON_NAME] נדל"ן" at bounding box center [622, 156] width 657 height 46
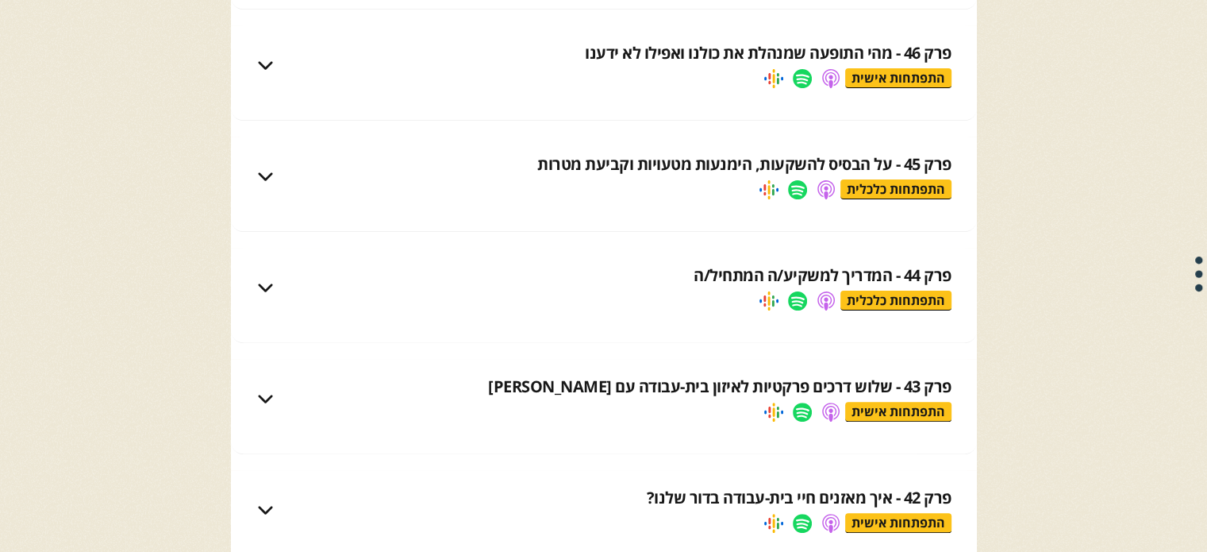
scroll to position [6505, 0]
